Goal: Task Accomplishment & Management: Use online tool/utility

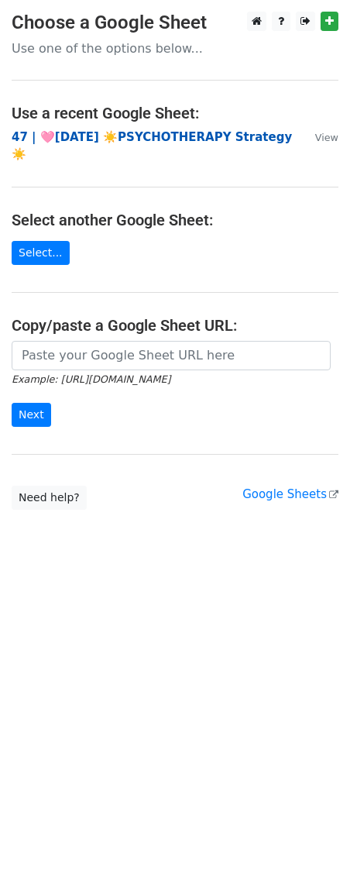
click at [161, 137] on strong "47 | 🩷JUL 23 ☀️PSYCHOTHERAPY Strategy☀️" at bounding box center [152, 146] width 281 height 32
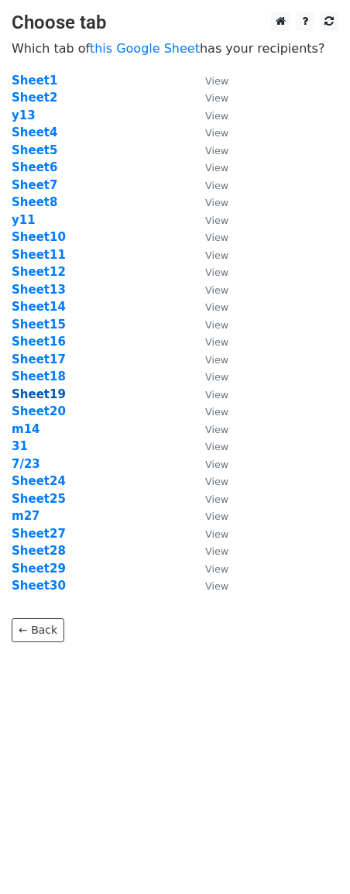
click at [47, 401] on strong "Sheet19" at bounding box center [39, 395] width 54 height 14
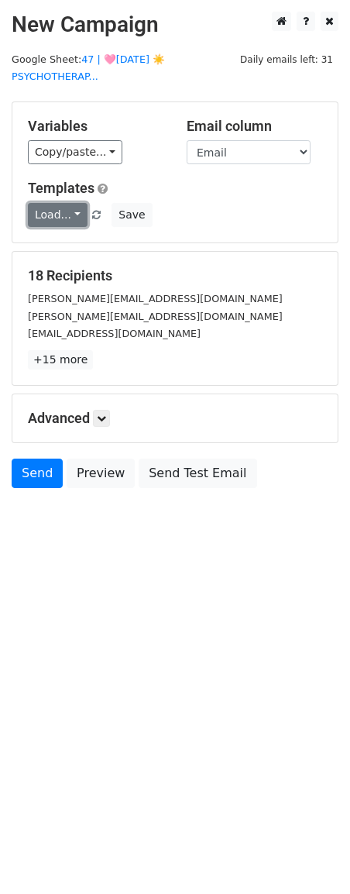
click at [43, 211] on link "Load..." at bounding box center [58, 215] width 60 height 24
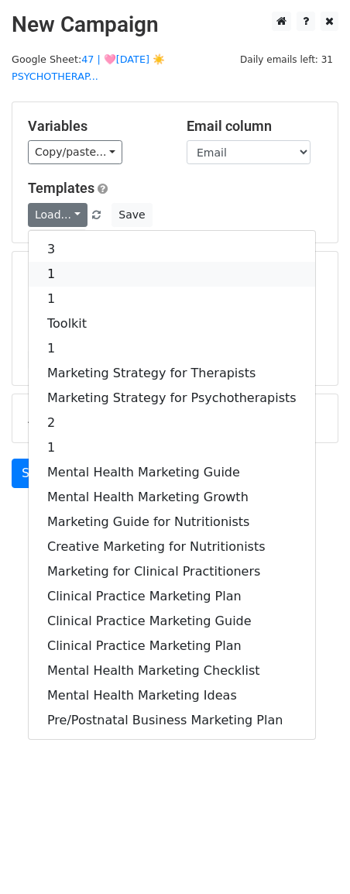
click at [69, 276] on link "1" at bounding box center [172, 274] width 287 height 25
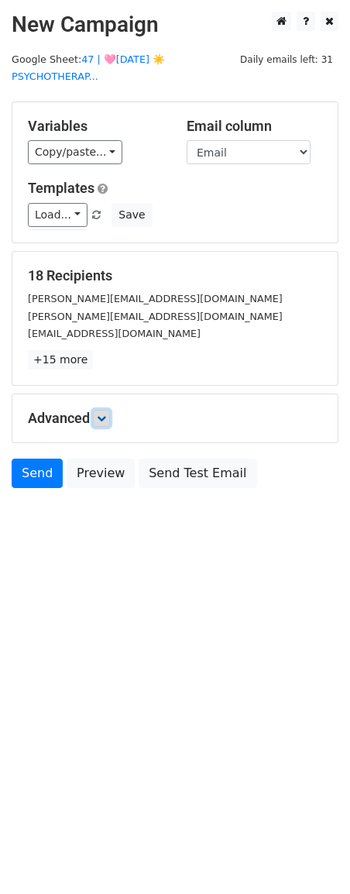
click at [105, 419] on icon at bounding box center [101, 418] width 9 height 9
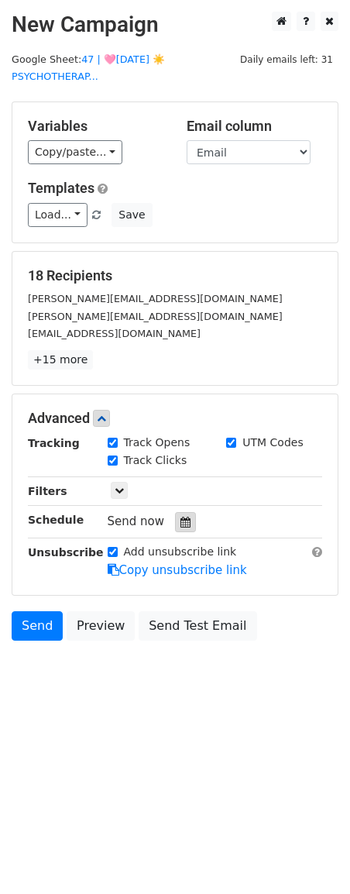
click at [176, 529] on div at bounding box center [185, 522] width 21 height 20
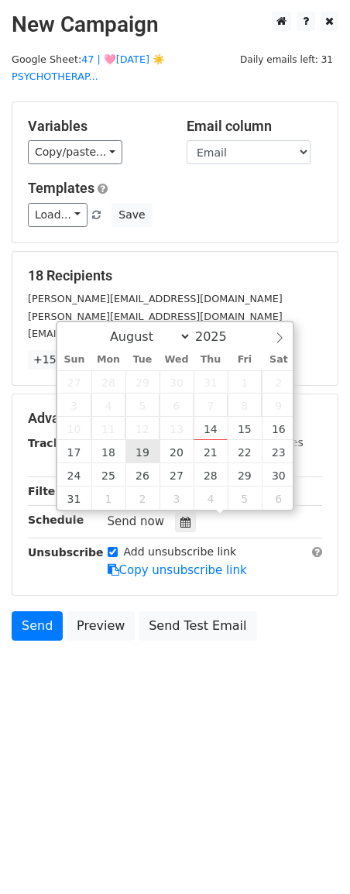
type input "2025-08-19 12:00"
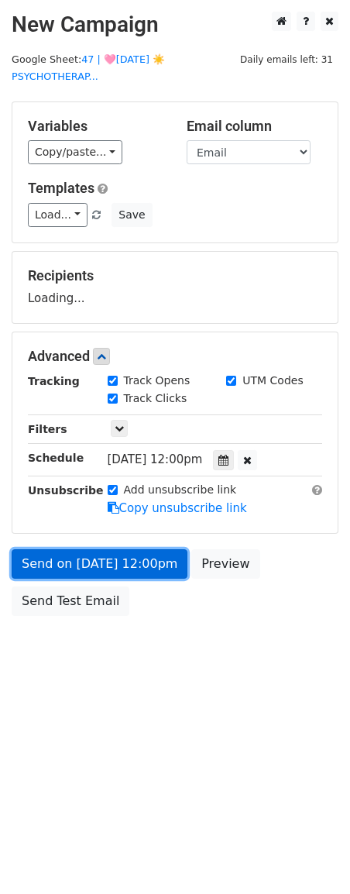
click at [94, 563] on link "Send on Aug 19 at 12:00pm" at bounding box center [100, 564] width 176 height 29
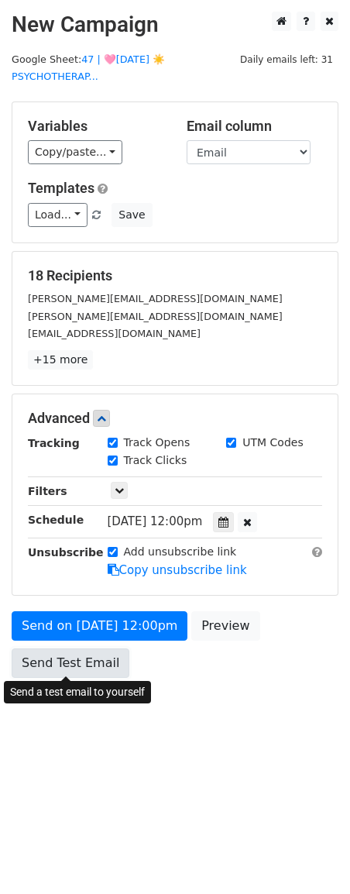
click at [38, 663] on link "Send Test Email" at bounding box center [71, 663] width 118 height 29
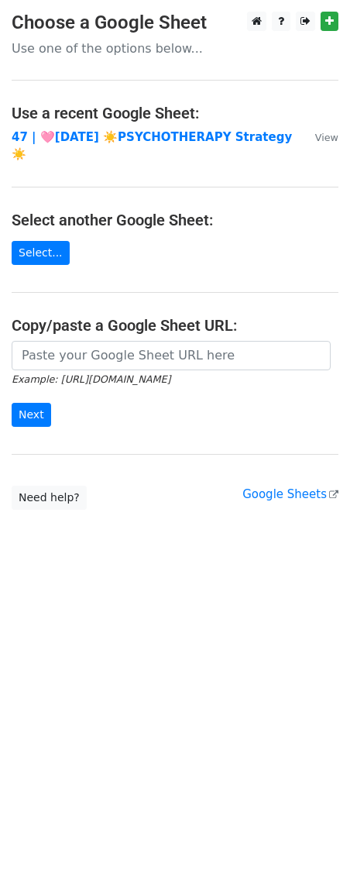
click at [105, 129] on td "47 | 🩷[DATE] ☀️PSYCHOTHERAPY Strategy☀️" at bounding box center [156, 146] width 288 height 35
click at [105, 131] on strong "47 | 🩷JUL 23 ☀️PSYCHOTHERAPY Strategy☀️" at bounding box center [152, 146] width 281 height 32
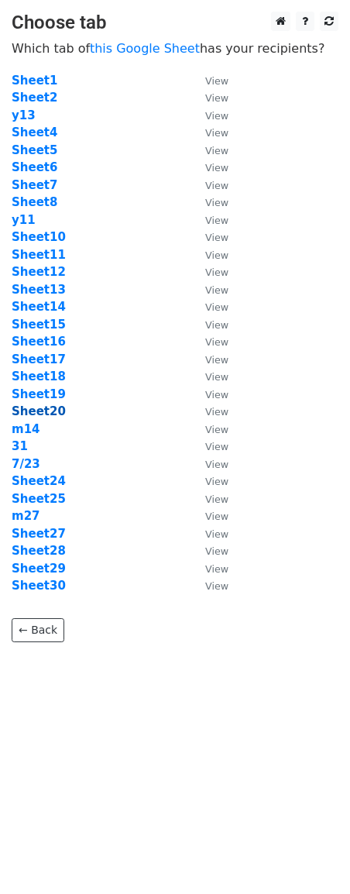
click at [32, 416] on strong "Sheet20" at bounding box center [39, 412] width 54 height 14
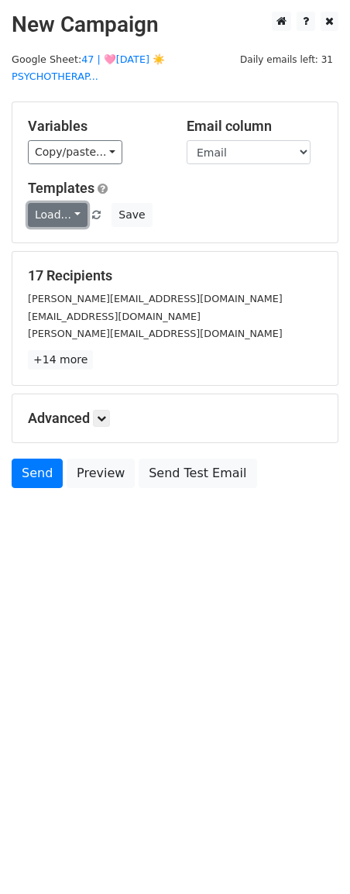
click at [52, 218] on link "Load..." at bounding box center [58, 215] width 60 height 24
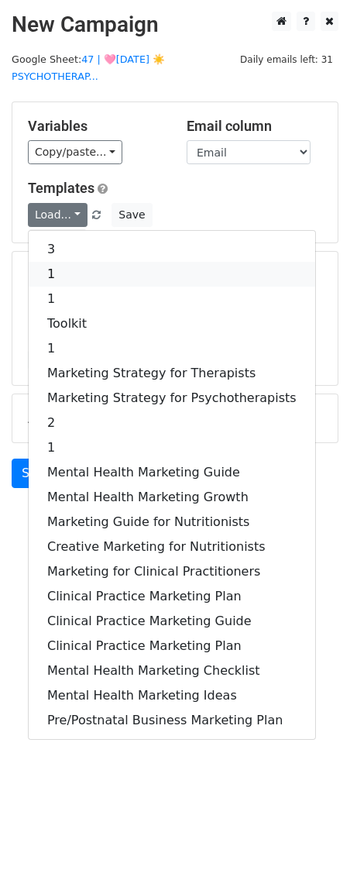
click at [72, 271] on link "1" at bounding box center [172, 274] width 287 height 25
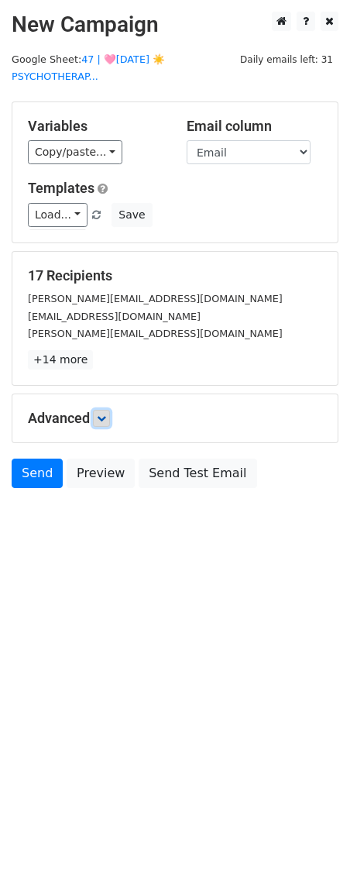
click at [110, 420] on link at bounding box center [101, 418] width 17 height 17
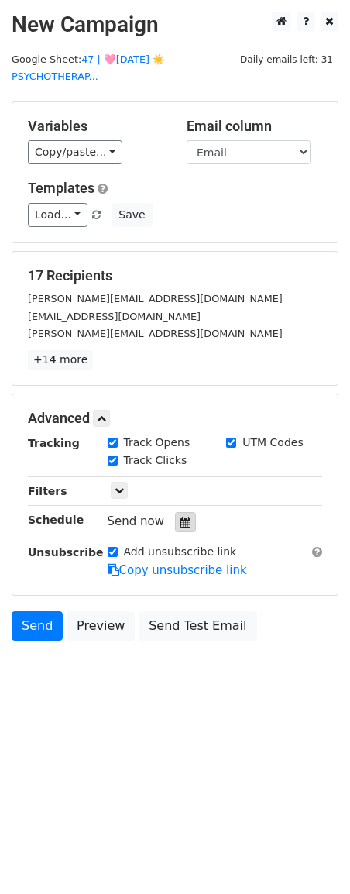
click at [179, 528] on div at bounding box center [185, 522] width 21 height 20
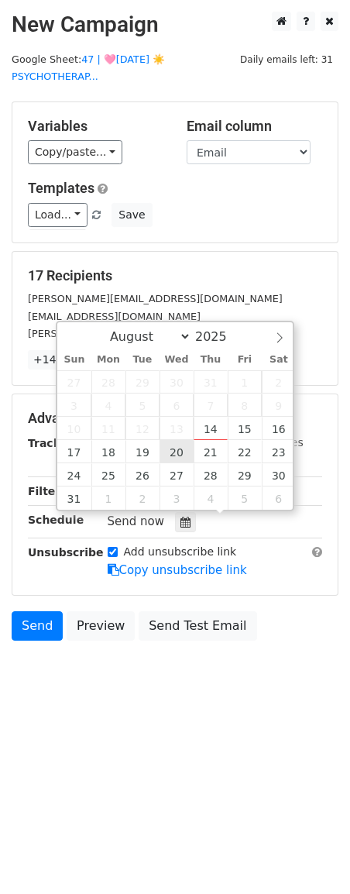
type input "[DATE] 12:00"
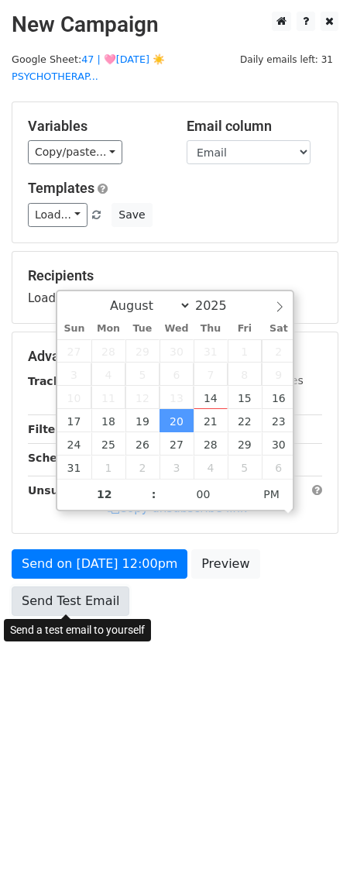
click at [98, 595] on link "Send Test Email" at bounding box center [71, 601] width 118 height 29
